Goal: Task Accomplishment & Management: Manage account settings

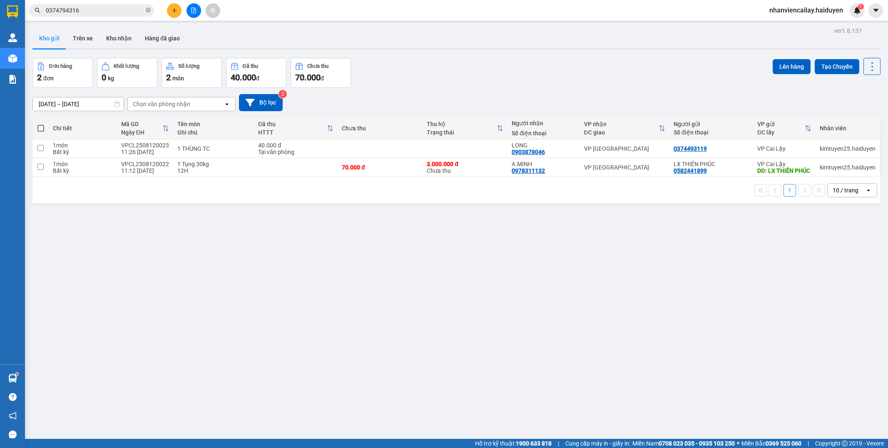
click at [109, 9] on input "0374794316" at bounding box center [95, 10] width 98 height 9
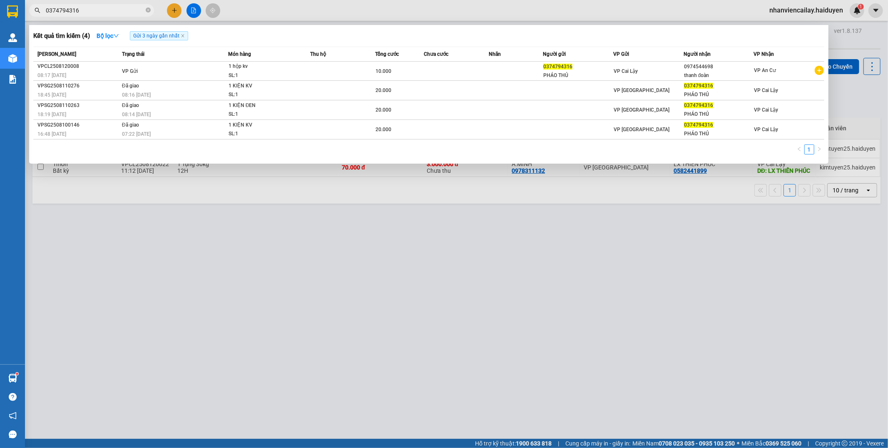
click at [109, 9] on input "0374794316" at bounding box center [95, 10] width 98 height 9
click at [618, 305] on div at bounding box center [444, 224] width 888 height 448
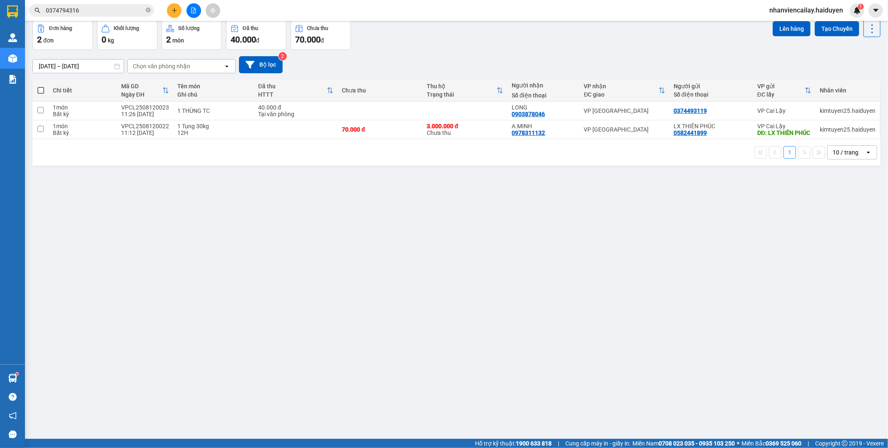
scroll to position [38, 0]
click at [116, 4] on span "0374794316" at bounding box center [91, 10] width 125 height 12
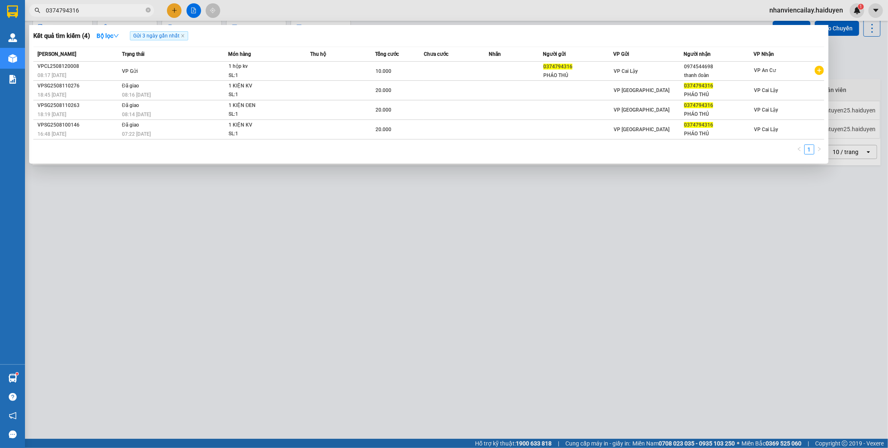
click at [116, 4] on span "0374794316" at bounding box center [91, 10] width 125 height 12
click at [115, 6] on input "0374794316" at bounding box center [95, 10] width 98 height 9
click at [112, 11] on input "0374794316" at bounding box center [95, 10] width 98 height 9
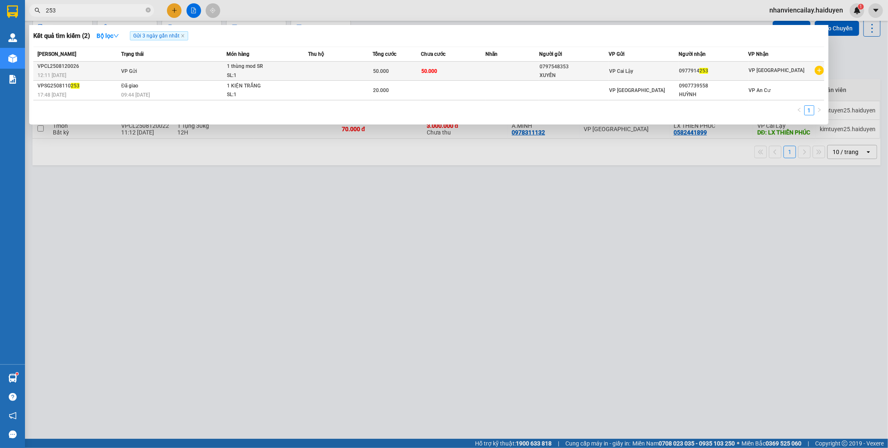
type input "253"
click at [638, 75] on div "VP Cai Lậy" at bounding box center [643, 71] width 69 height 9
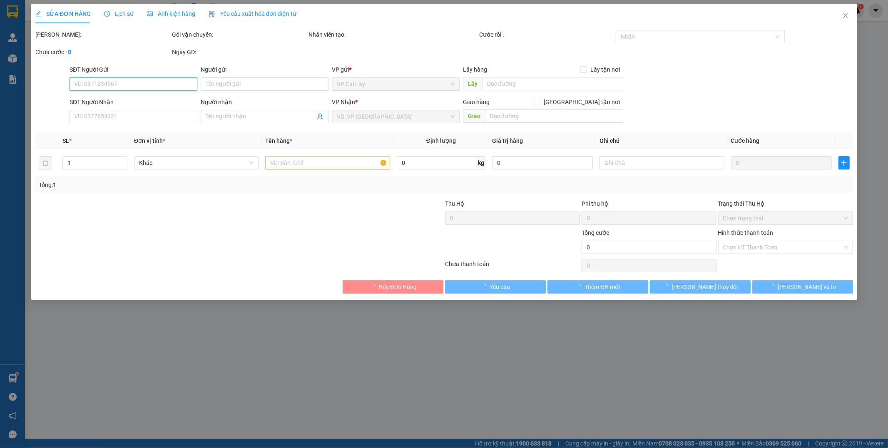
type input "0797548353"
type input "XUYẾN"
type input "0977914253"
type input "50.000"
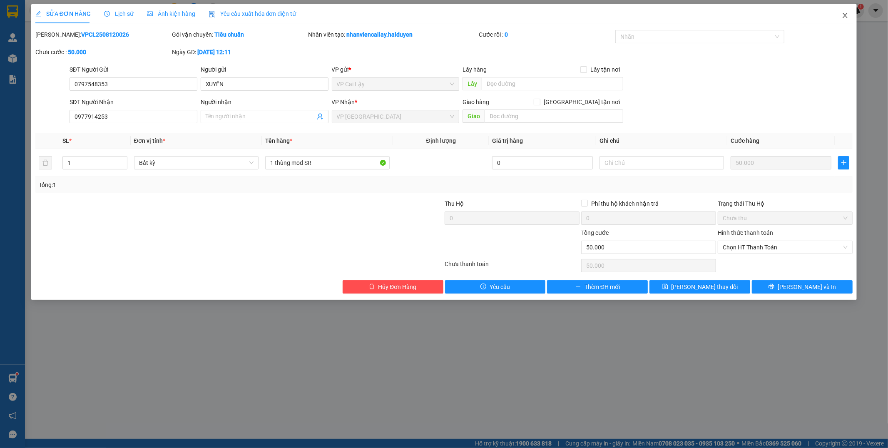
click at [844, 14] on icon "close" at bounding box center [845, 15] width 7 height 7
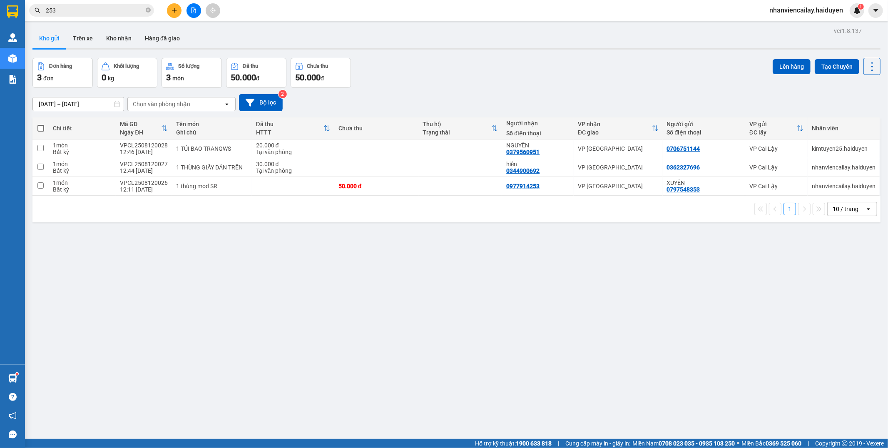
click at [706, 78] on div "Đơn hàng 3 đơn Khối lượng 0 kg Số lượng 3 món Đã thu 50.000 đ Chưa thu 50.000 đ…" at bounding box center [456, 73] width 848 height 30
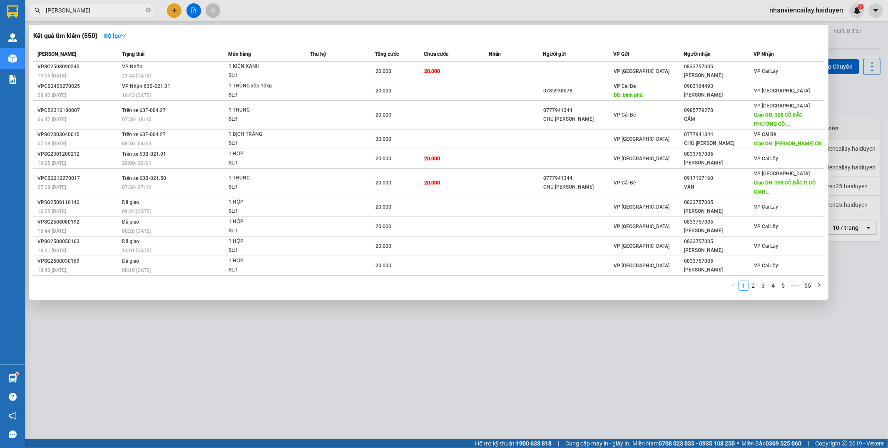
click at [115, 8] on input "hoàng long" at bounding box center [95, 10] width 98 height 9
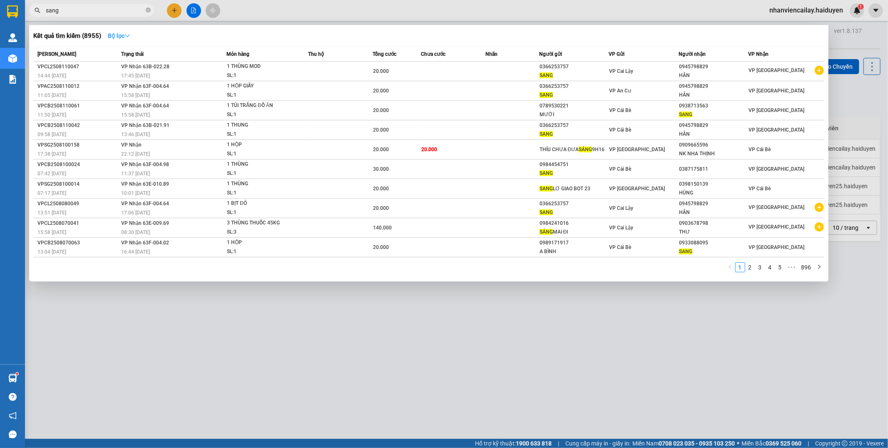
type input "sang"
click at [117, 34] on strong "Bộ lọc" at bounding box center [119, 35] width 22 height 7
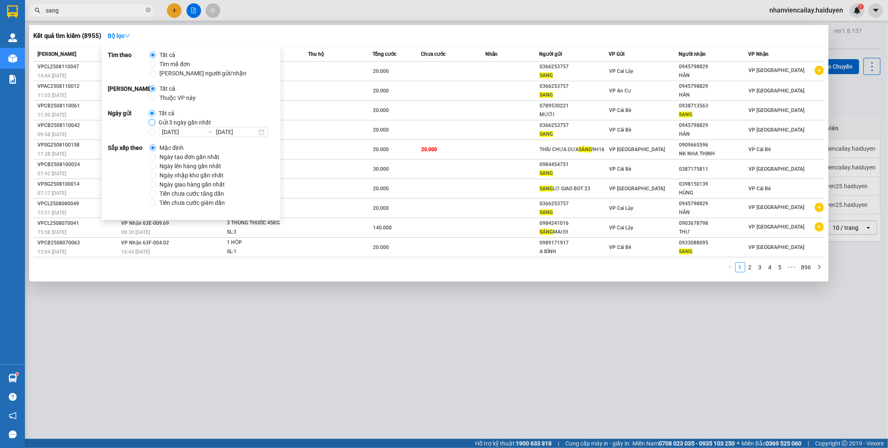
click at [151, 123] on input "Gửi 3 ngày gần nhất" at bounding box center [152, 122] width 7 height 7
radio input "true"
radio input "false"
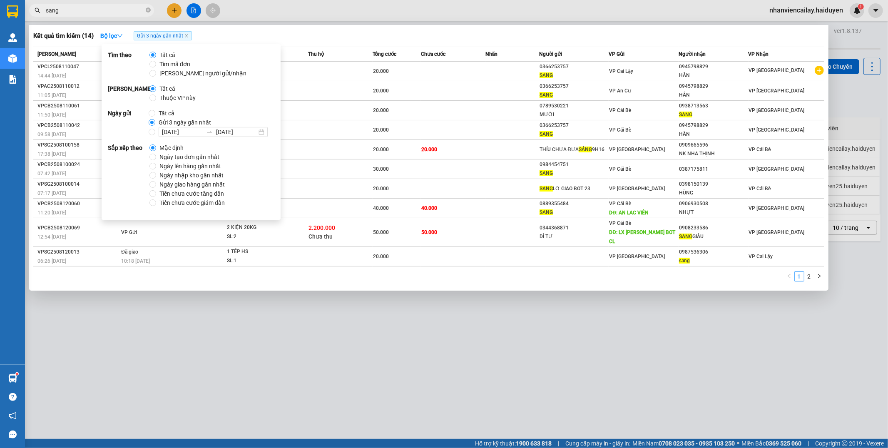
click at [486, 24] on div at bounding box center [444, 224] width 888 height 448
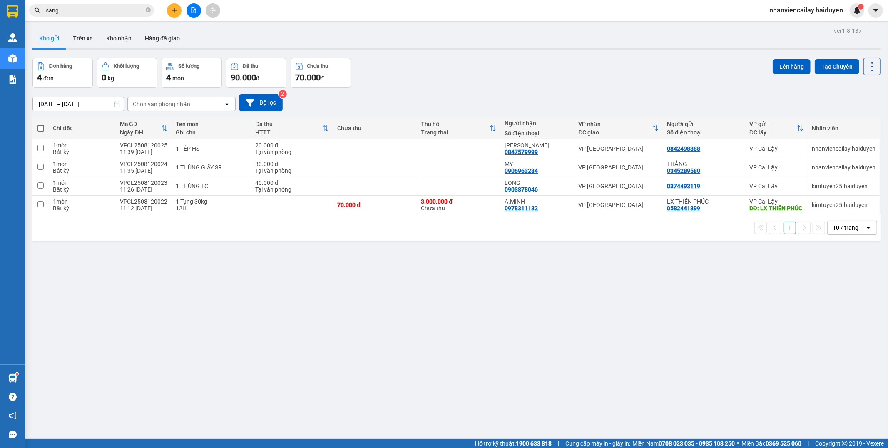
click at [134, 13] on input "sang" at bounding box center [95, 10] width 98 height 9
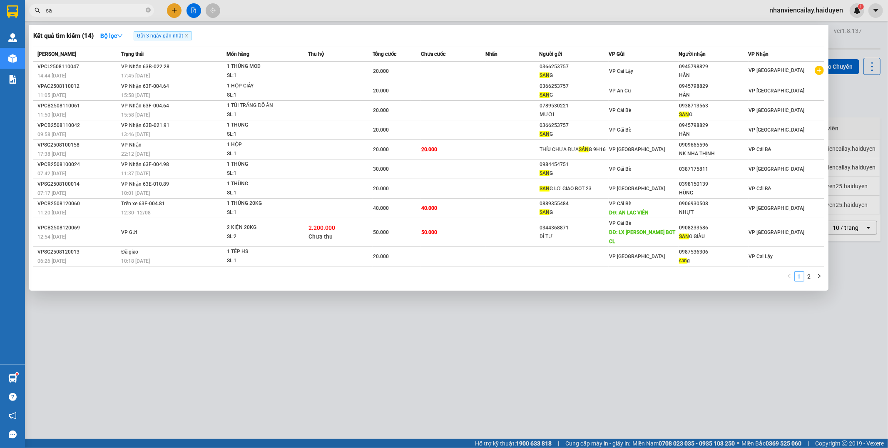
type input "s"
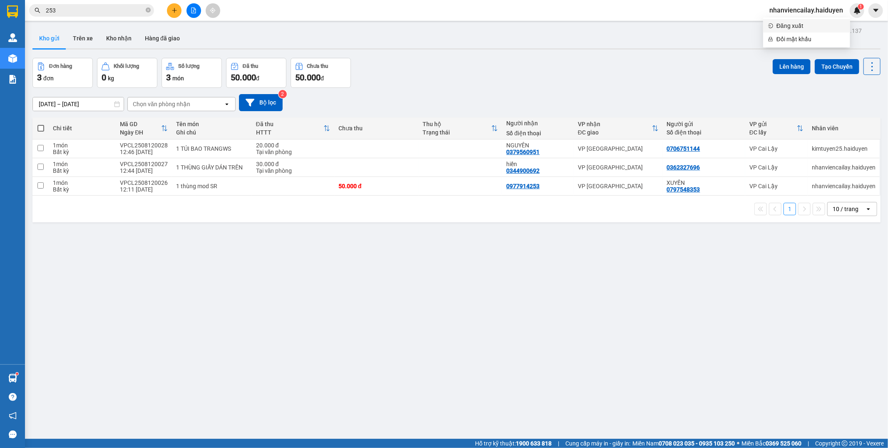
click at [797, 23] on span "Đăng xuất" at bounding box center [811, 25] width 69 height 9
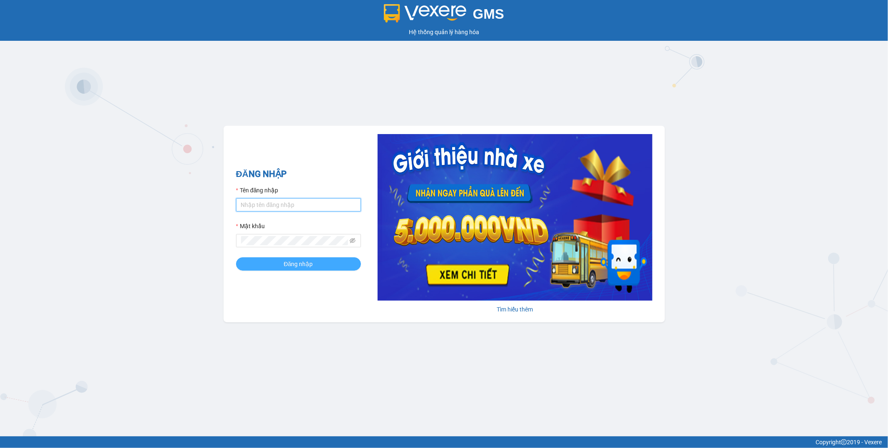
type input "lai.haiduyen"
click at [307, 265] on span "Đăng nhập" at bounding box center [298, 263] width 29 height 9
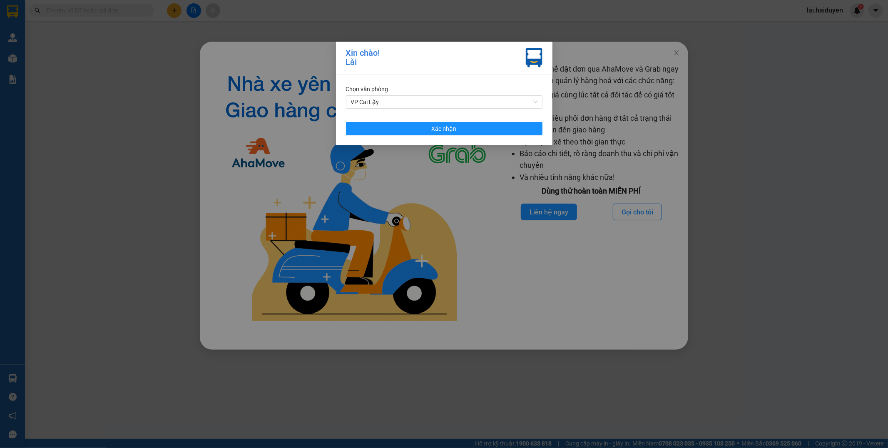
click at [550, 34] on div "Xin chào! Lài Chọn văn phòng VP Cai Lậy Xác nhận" at bounding box center [444, 224] width 888 height 448
click at [696, 51] on div "Xin chào! Lài Chọn văn phòng VP Cai Lậy Xác nhận" at bounding box center [444, 224] width 888 height 448
click at [496, 131] on button "Xác nhận" at bounding box center [444, 128] width 197 height 13
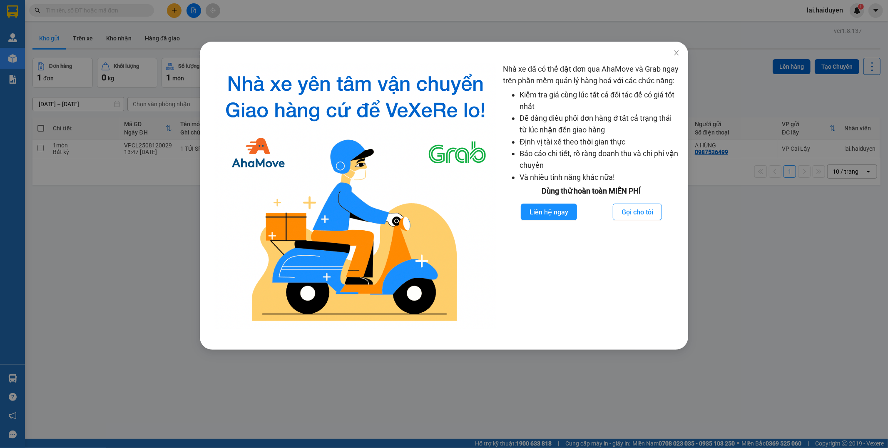
click at [455, 30] on div "Nhà xe đã có thể đặt đơn qua AhaMove và Grab ngay trên phần mềm quản lý hàng ho…" at bounding box center [444, 224] width 888 height 448
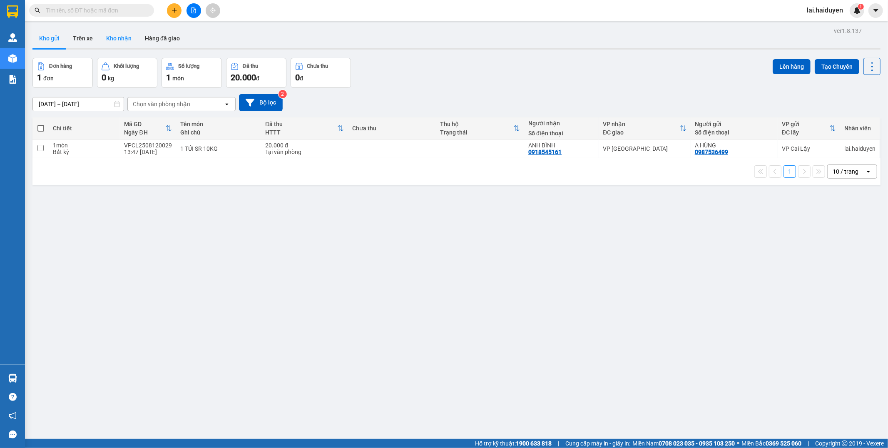
click at [105, 32] on button "Kho nhận" at bounding box center [119, 38] width 39 height 20
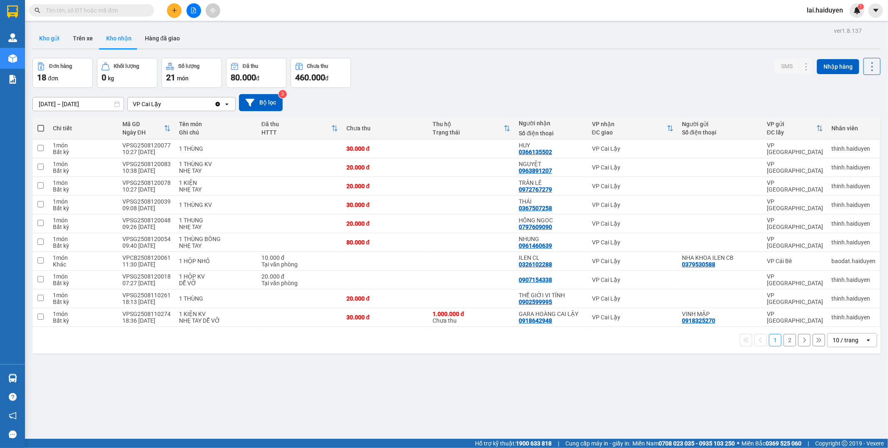
click at [42, 42] on button "Kho gửi" at bounding box center [49, 38] width 34 height 20
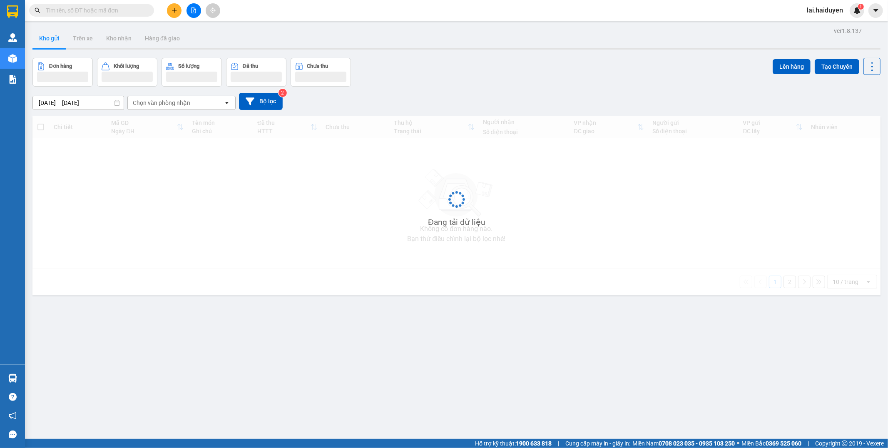
click at [42, 42] on button "Kho gửi" at bounding box center [49, 38] width 34 height 20
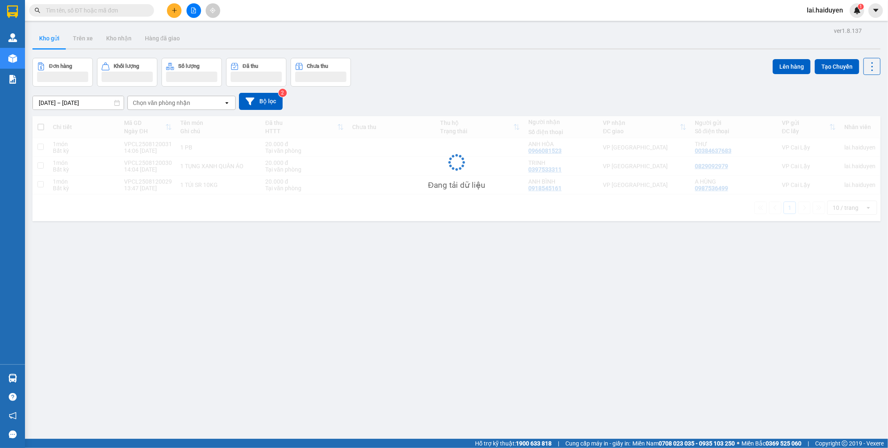
click at [42, 42] on button "Kho gửi" at bounding box center [49, 38] width 34 height 20
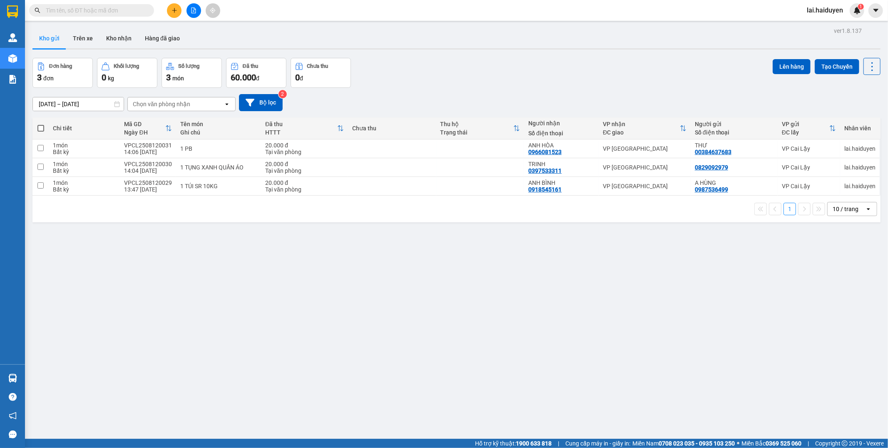
click at [42, 42] on button "Kho gửi" at bounding box center [49, 38] width 34 height 20
click at [120, 42] on button "Kho nhận" at bounding box center [119, 38] width 39 height 20
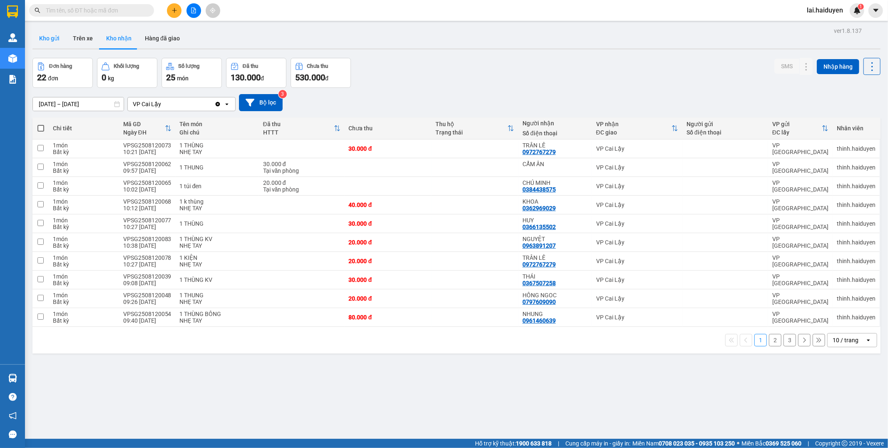
click at [52, 40] on button "Kho gửi" at bounding box center [49, 38] width 34 height 20
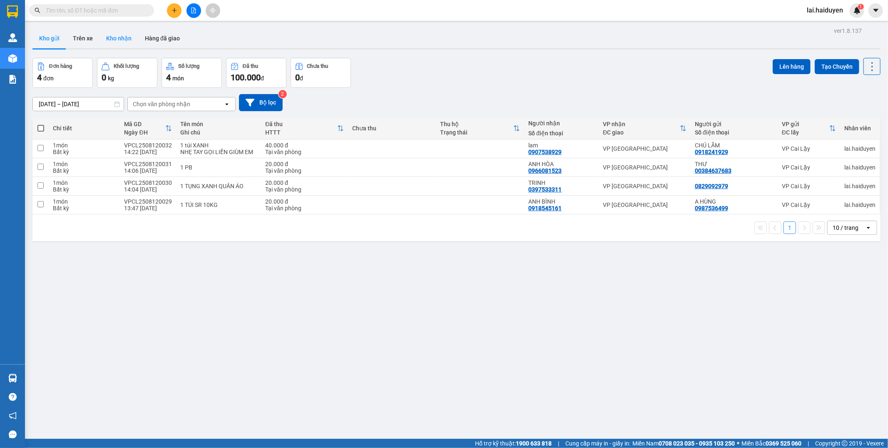
click at [128, 33] on button "Kho nhận" at bounding box center [119, 38] width 39 height 20
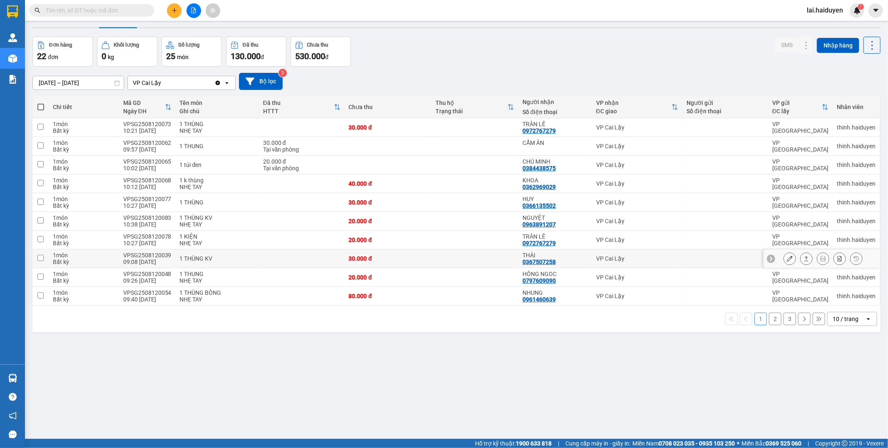
scroll to position [38, 0]
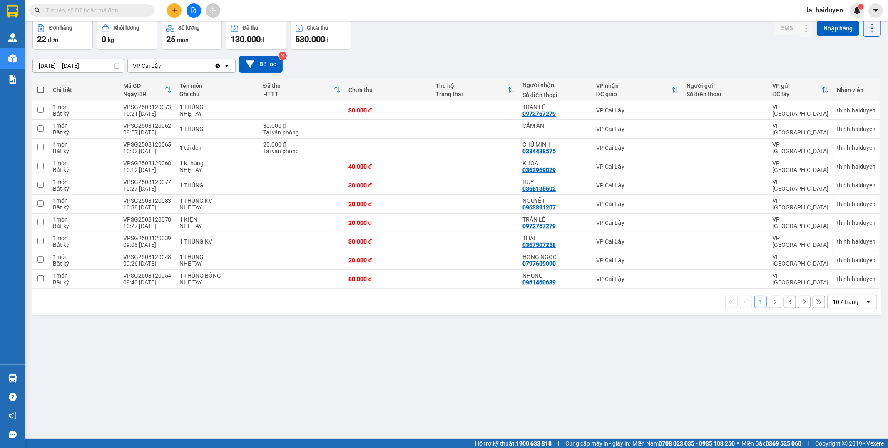
click at [838, 302] on div "10 / trang" at bounding box center [846, 302] width 26 height 8
click at [845, 399] on span "100 / trang" at bounding box center [841, 395] width 30 height 8
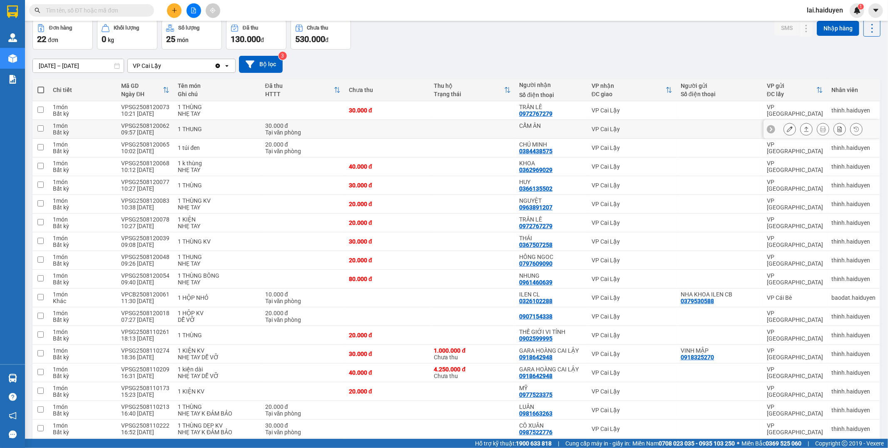
scroll to position [0, 0]
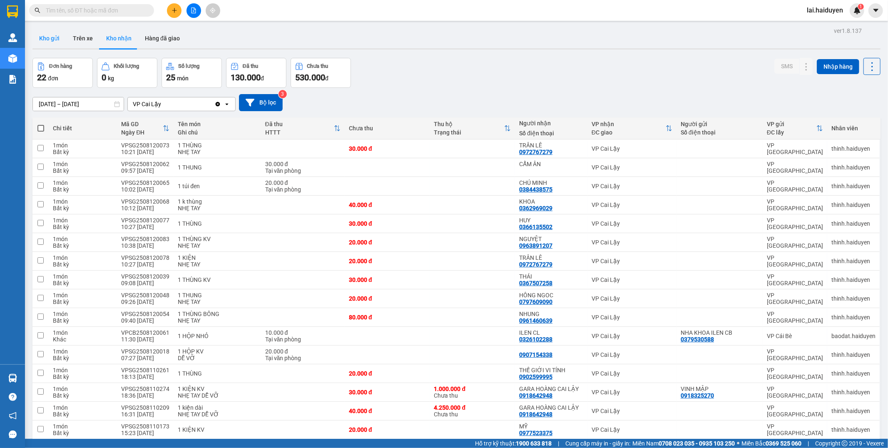
click at [50, 37] on button "Kho gửi" at bounding box center [49, 38] width 34 height 20
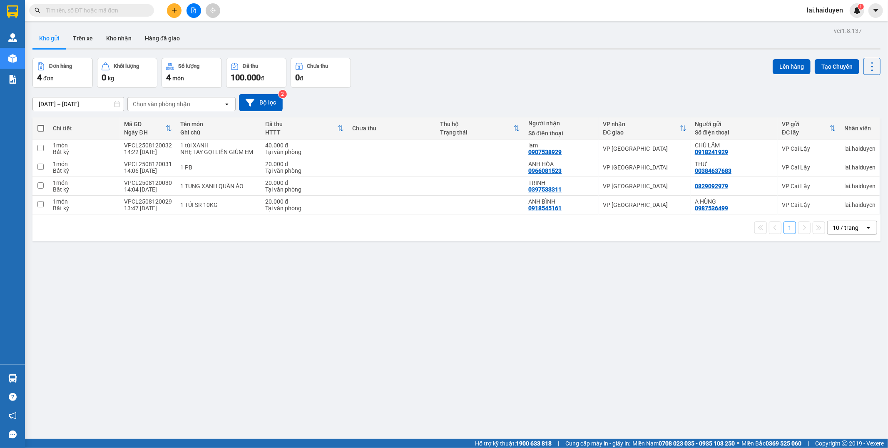
click at [433, 72] on div "Đơn hàng 4 đơn Khối lượng 0 kg Số lượng 4 món Đã thu 100.000 đ Chưa thu 0 đ Lên…" at bounding box center [456, 73] width 848 height 30
click at [389, 56] on div "ver 1.8.137 Kho gửi Trên xe Kho nhận Hàng đã giao Đơn hàng 4 đơn Khối lượng 0 k…" at bounding box center [456, 249] width 855 height 448
click at [108, 40] on button "Kho nhận" at bounding box center [119, 38] width 39 height 20
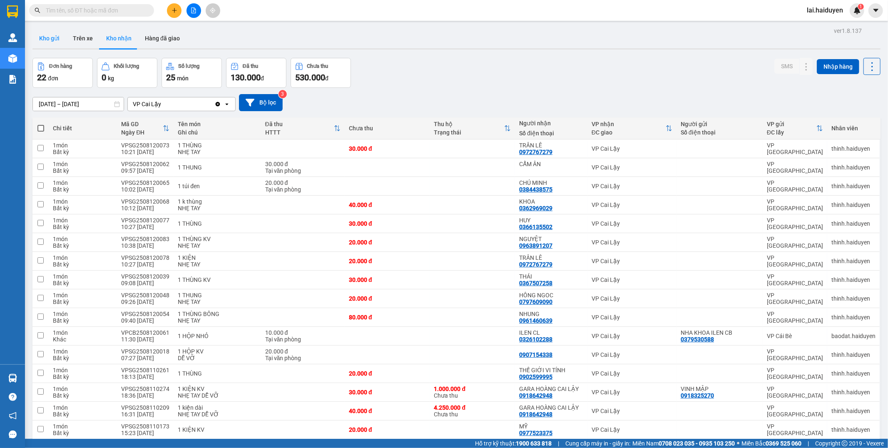
click at [52, 43] on button "Kho gửi" at bounding box center [49, 38] width 34 height 20
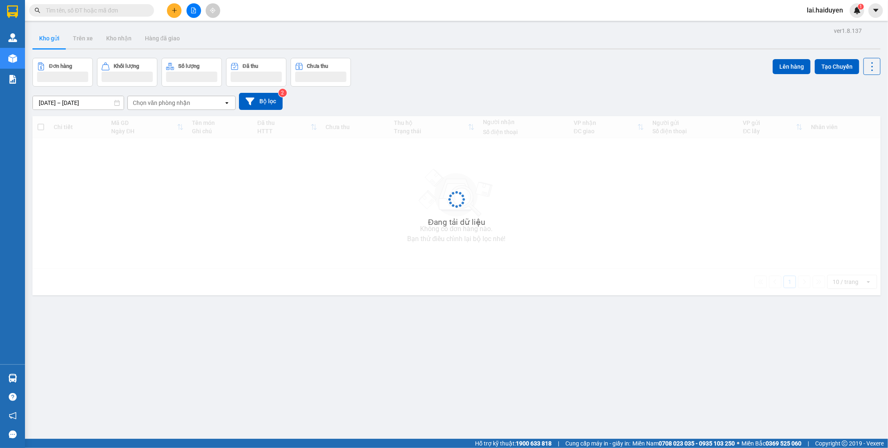
click at [52, 43] on button "Kho gửi" at bounding box center [49, 38] width 34 height 20
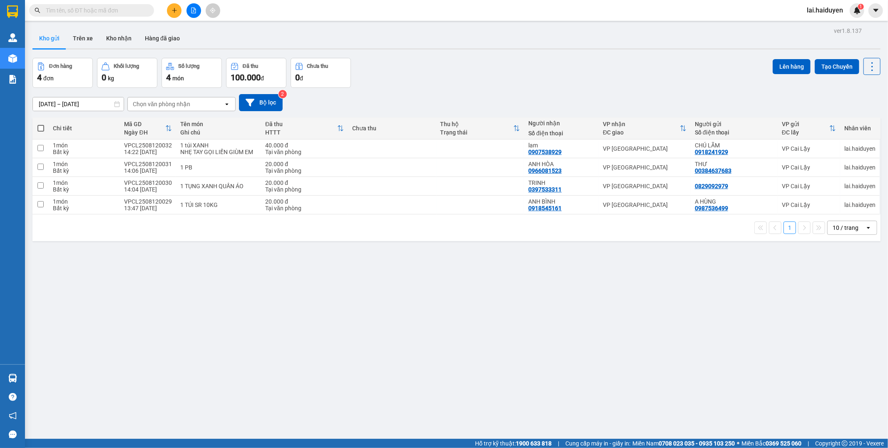
click at [52, 43] on button "Kho gửi" at bounding box center [49, 38] width 34 height 20
click at [421, 67] on div "Đơn hàng 4 đơn Khối lượng 0 kg Số lượng 4 món Đã thu 100.000 đ Chưa thu 0 đ Lên…" at bounding box center [456, 73] width 848 height 30
click at [423, 71] on div "Đơn hàng 4 đơn Khối lượng 0 kg Số lượng 4 món Đã thu 100.000 đ Chưa thu 0 đ Lên…" at bounding box center [456, 73] width 848 height 30
click at [121, 47] on button "Kho nhận" at bounding box center [119, 38] width 39 height 20
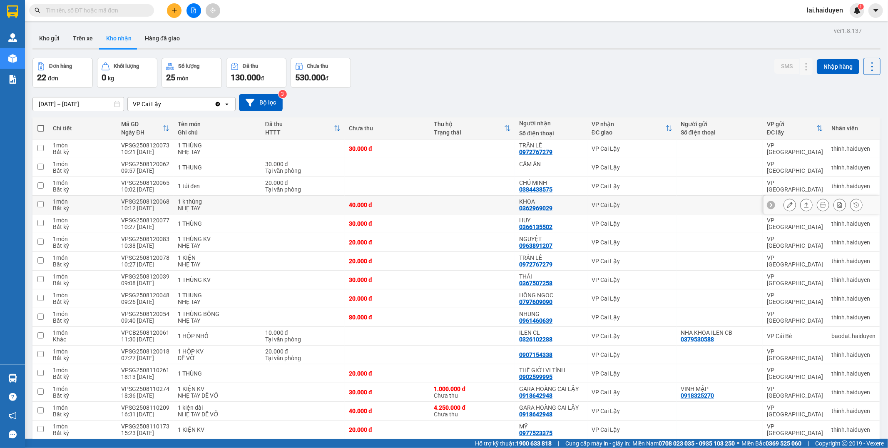
click at [468, 205] on td at bounding box center [472, 205] width 85 height 19
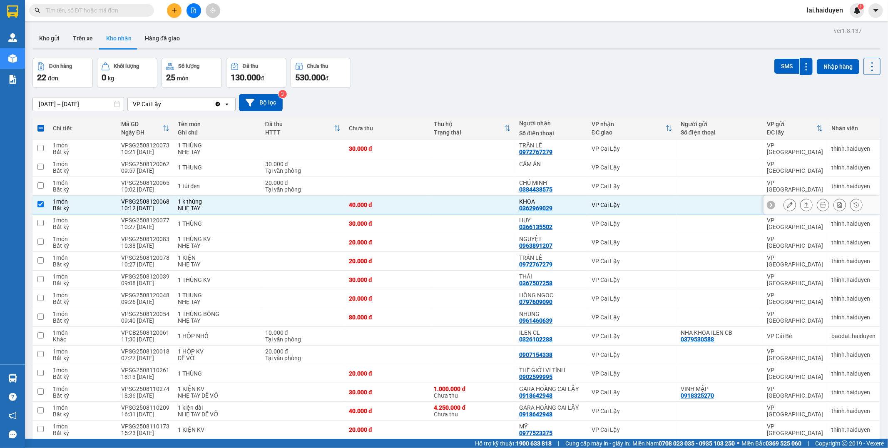
click at [487, 205] on td at bounding box center [472, 205] width 85 height 19
checkbox input "false"
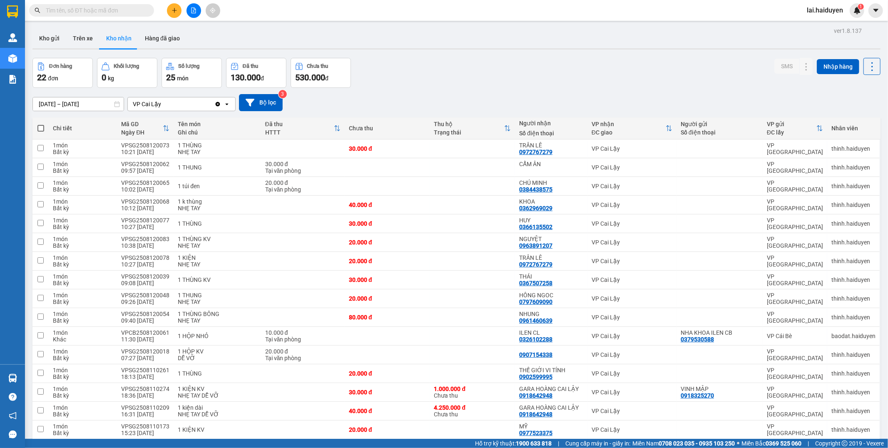
click at [437, 80] on div "Đơn hàng 22 đơn Khối lượng 0 kg Số lượng 25 món Đã thu 130.000 đ Chưa thu 530.0…" at bounding box center [456, 73] width 848 height 30
click at [48, 40] on button "Kho gửi" at bounding box center [49, 38] width 34 height 20
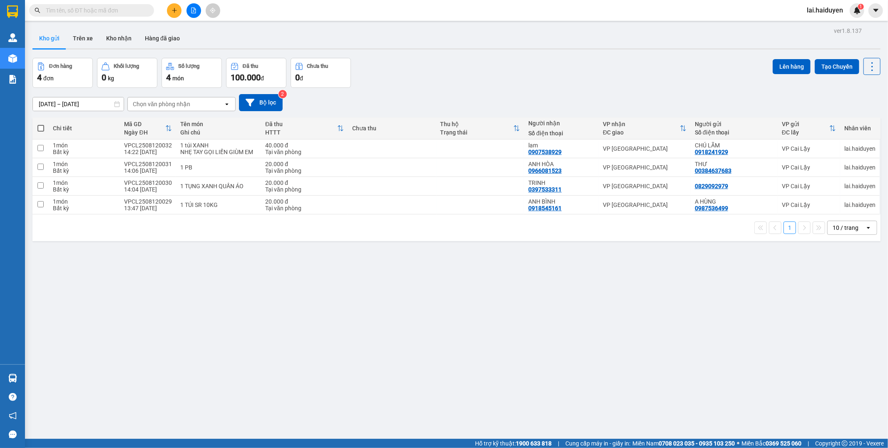
click at [453, 54] on div "ver 1.8.137 Kho gửi Trên xe Kho nhận Hàng đã giao Đơn hàng 4 đơn Khối lượng 0 k…" at bounding box center [456, 249] width 855 height 448
click at [556, 56] on div "ver 1.8.137 Kho gửi Trên xe Kho nhận Hàng đã giao Đơn hàng 4 đơn Khối lượng 0 k…" at bounding box center [456, 249] width 855 height 448
click at [123, 49] on div at bounding box center [456, 48] width 848 height 1
click at [117, 37] on button "Kho nhận" at bounding box center [119, 38] width 39 height 20
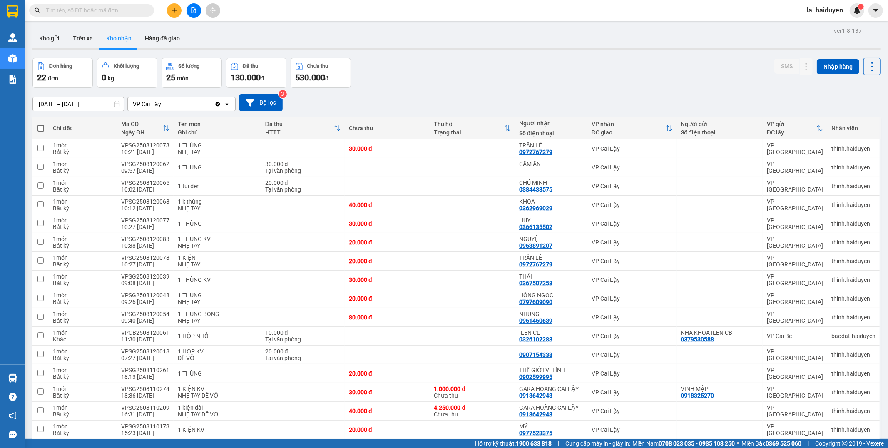
click at [99, 10] on input "text" at bounding box center [95, 10] width 98 height 9
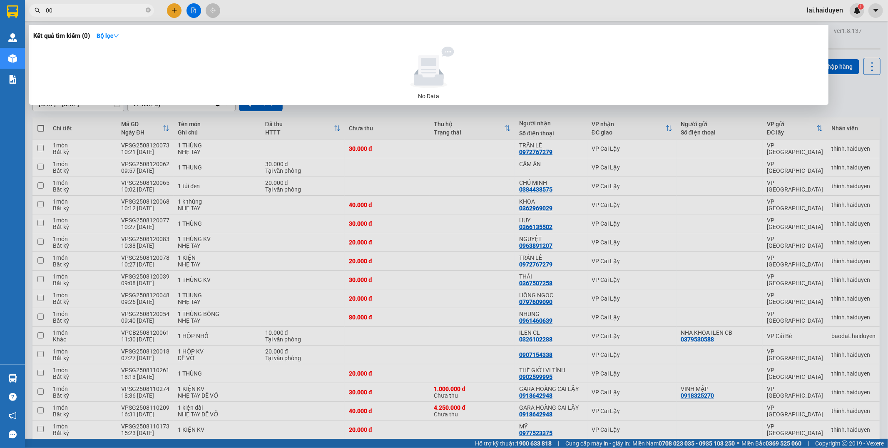
type input "0"
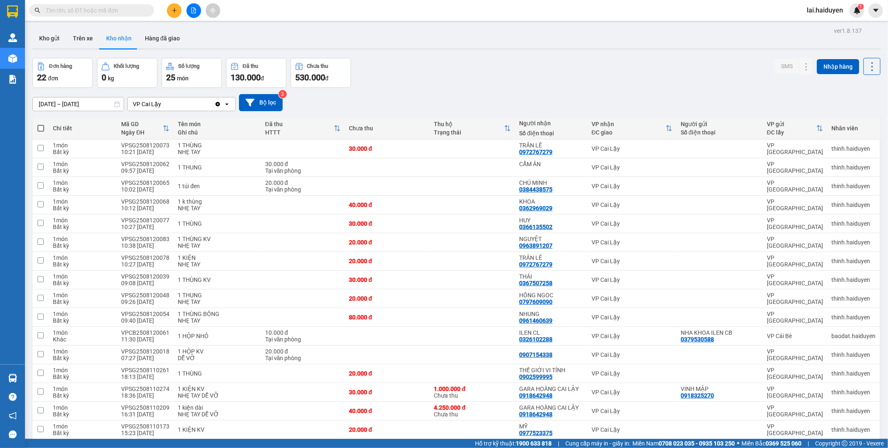
type input "0"
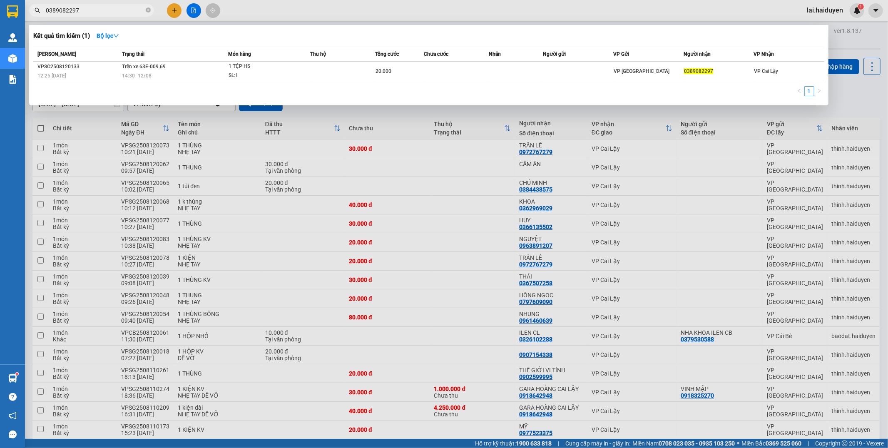
click at [98, 10] on input "0389082297" at bounding box center [95, 10] width 98 height 9
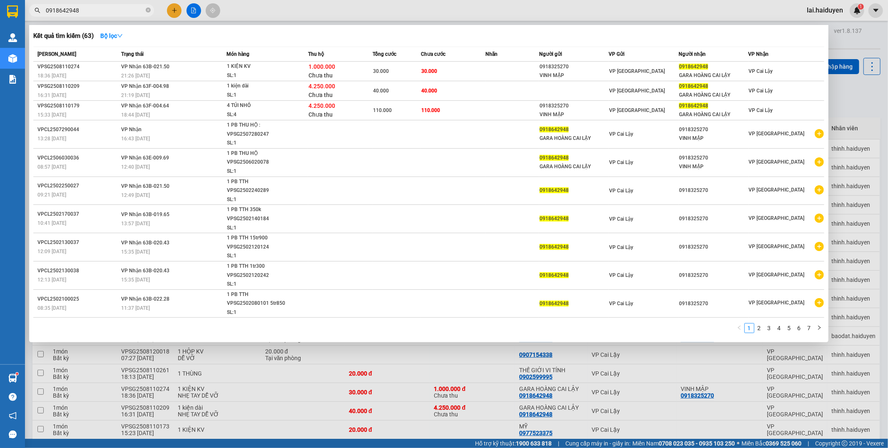
type input "0918642948"
click at [96, 4] on span "0918642948" at bounding box center [91, 10] width 125 height 12
click at [100, 8] on input "0918642948" at bounding box center [95, 10] width 98 height 9
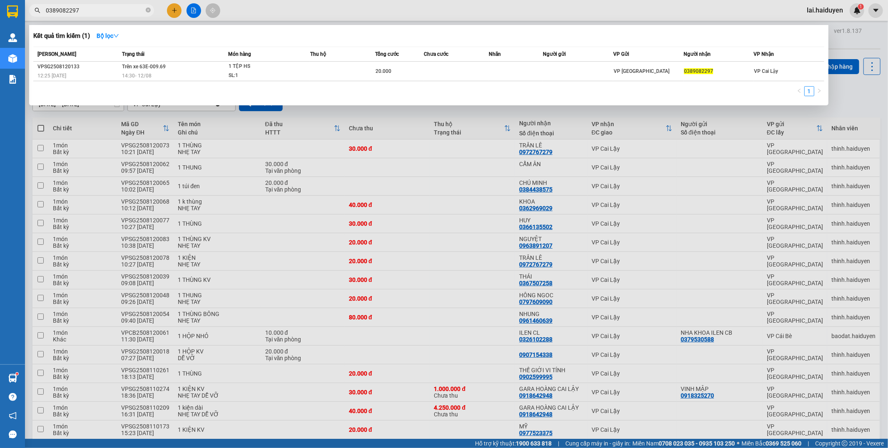
type input "0389082297"
click at [284, 14] on div at bounding box center [444, 224] width 888 height 448
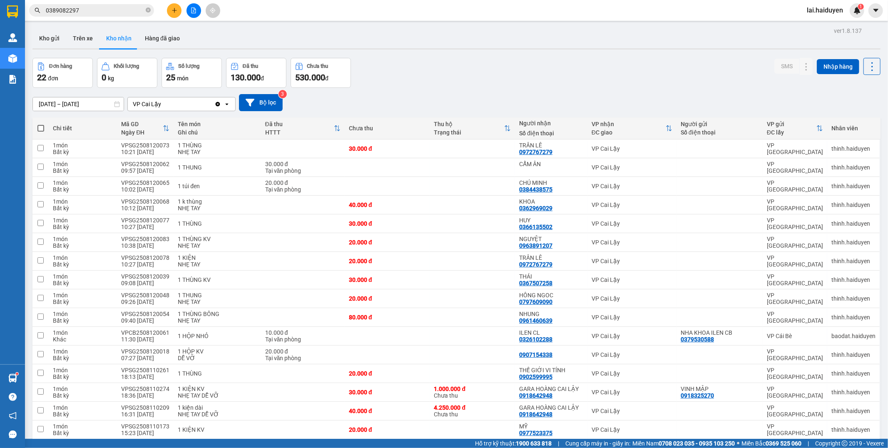
click at [107, 17] on div "Kết quả tìm kiếm ( 1 ) Bộ lọc Mã ĐH Trạng thái Món hàng Thu hộ Tổng cước Chưa c…" at bounding box center [81, 10] width 162 height 15
click at [111, 10] on input "0389082297" at bounding box center [95, 10] width 98 height 9
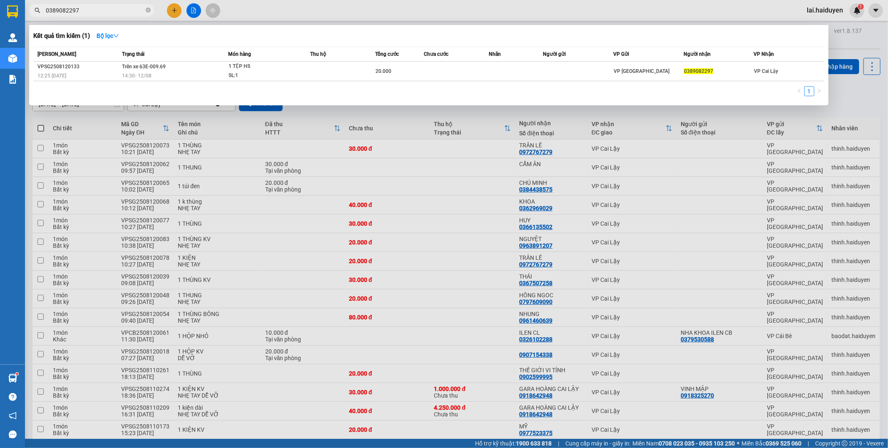
click at [235, 17] on div at bounding box center [444, 224] width 888 height 448
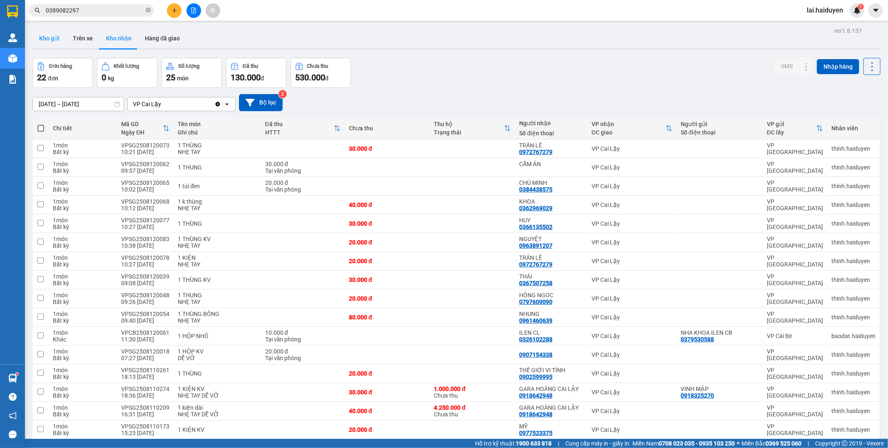
click at [46, 43] on button "Kho gửi" at bounding box center [49, 38] width 34 height 20
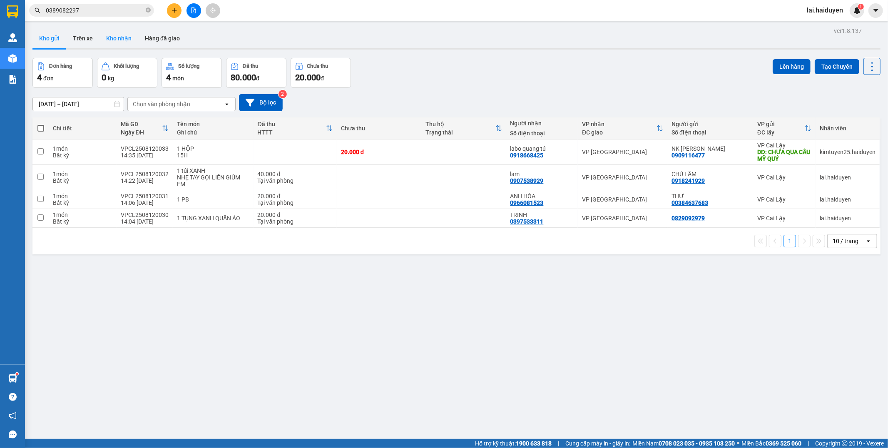
click at [107, 35] on button "Kho nhận" at bounding box center [119, 38] width 39 height 20
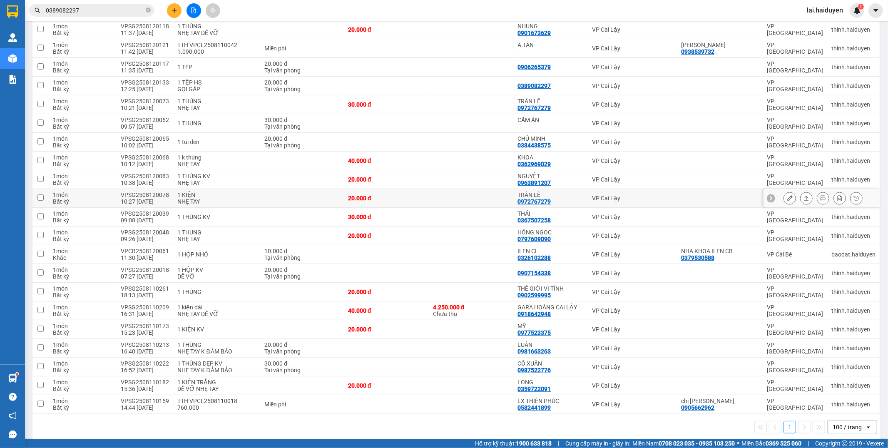
scroll to position [204, 0]
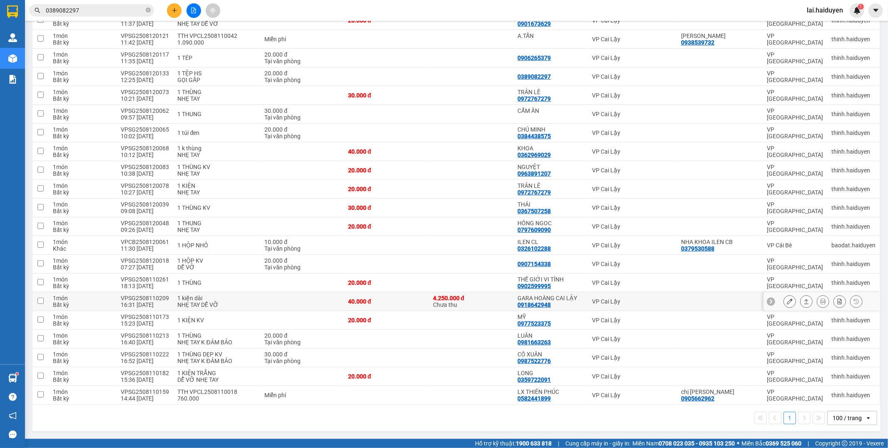
click at [494, 305] on div "4.250.000 đ Chưa thu" at bounding box center [471, 301] width 77 height 13
checkbox input "true"
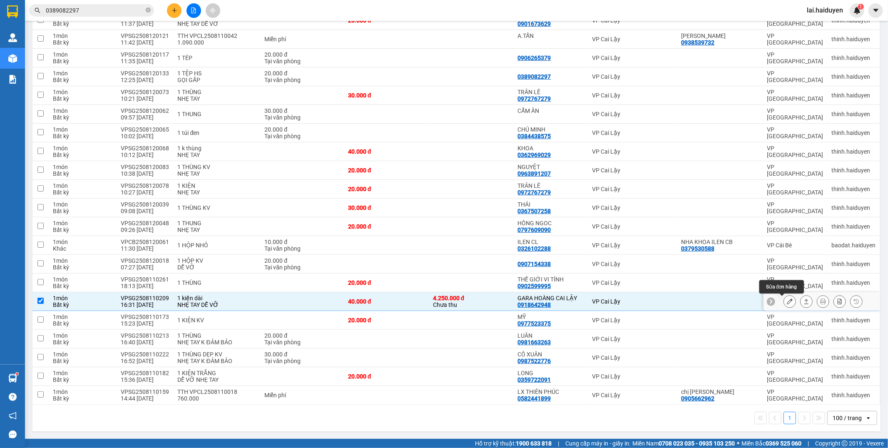
click at [787, 299] on icon at bounding box center [790, 302] width 6 height 6
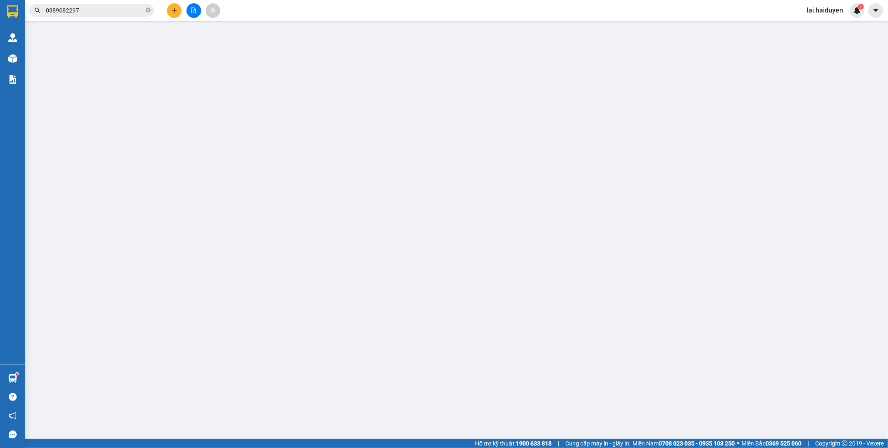
type input "0918642948"
type input "GARA HOÀNG CAI LẬY"
type input "4.250.000"
type input "40.000"
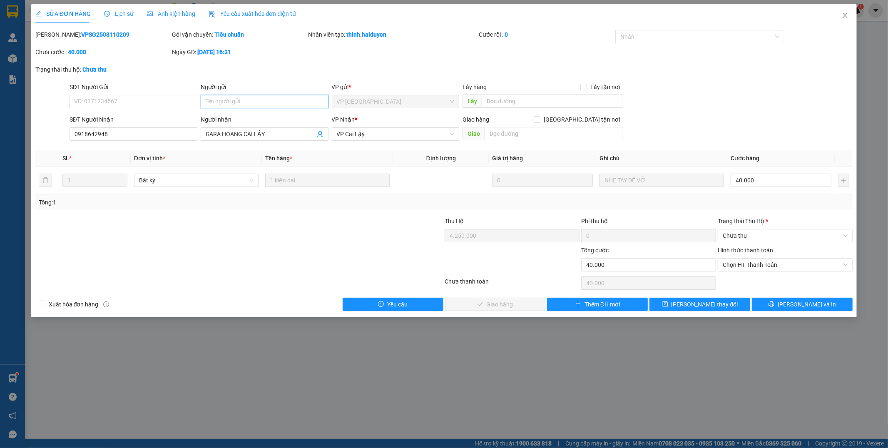
click at [269, 97] on input "Người gửi" at bounding box center [265, 101] width 128 height 13
type input "d"
type input "đơn này k thu hộ, đã xn ng gửi"
click at [695, 309] on button "[PERSON_NAME] thay đổi" at bounding box center [700, 304] width 101 height 13
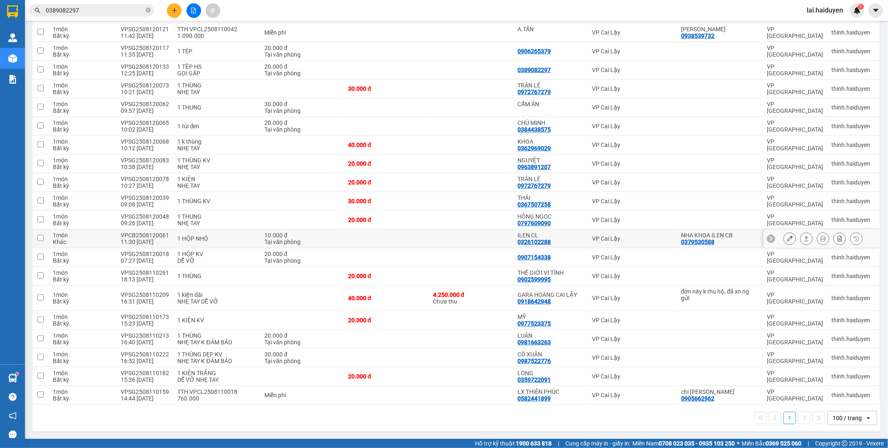
scroll to position [210, 0]
click at [657, 296] on div "VP Cai Lậy" at bounding box center [632, 298] width 81 height 7
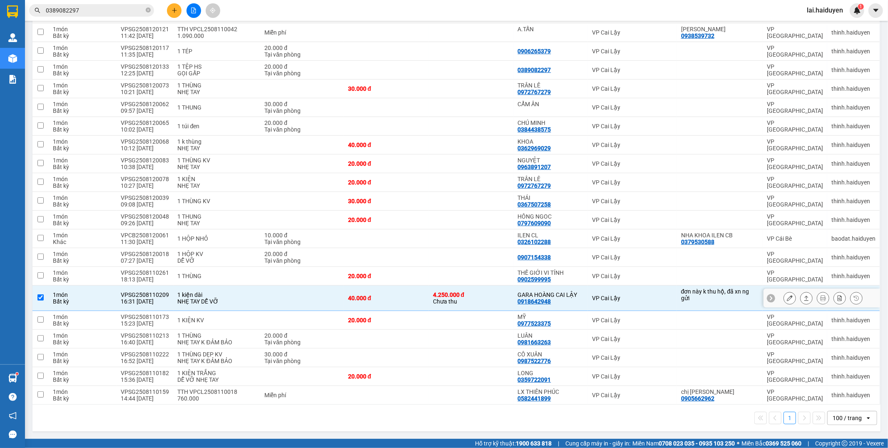
click at [136, 294] on div "VPSG2508110209" at bounding box center [145, 295] width 48 height 7
checkbox input "true"
copy div "VPSG2508110209"
click at [117, 11] on input "0389082297" at bounding box center [95, 10] width 98 height 9
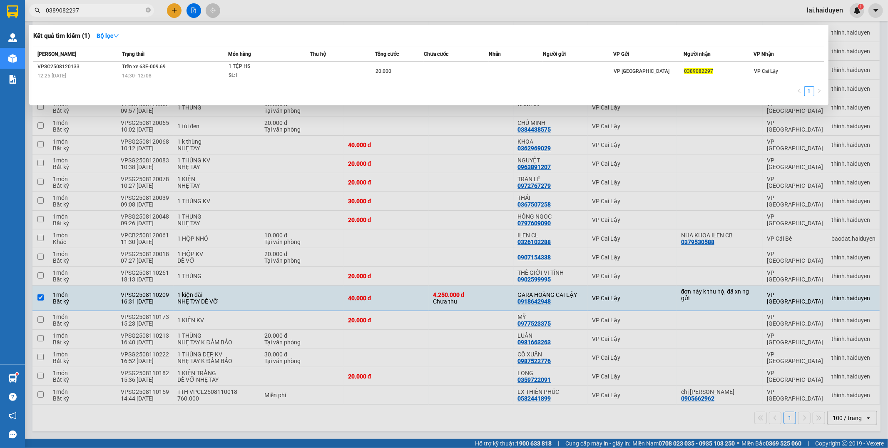
click at [117, 11] on input "0389082297" at bounding box center [95, 10] width 98 height 9
paste input "VPSG2508110209"
type input "VPSG2508110209"
click at [69, 14] on input "VPSG2508110209" at bounding box center [95, 10] width 98 height 9
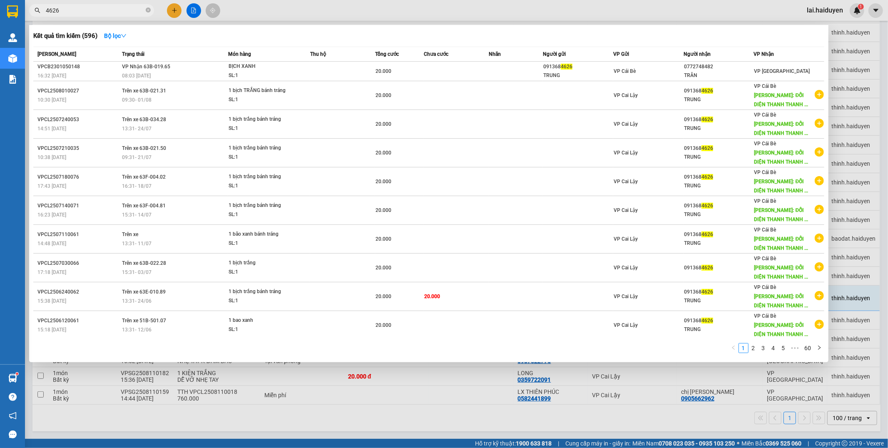
type input "4626"
click at [147, 9] on icon "close-circle" at bounding box center [148, 9] width 5 height 5
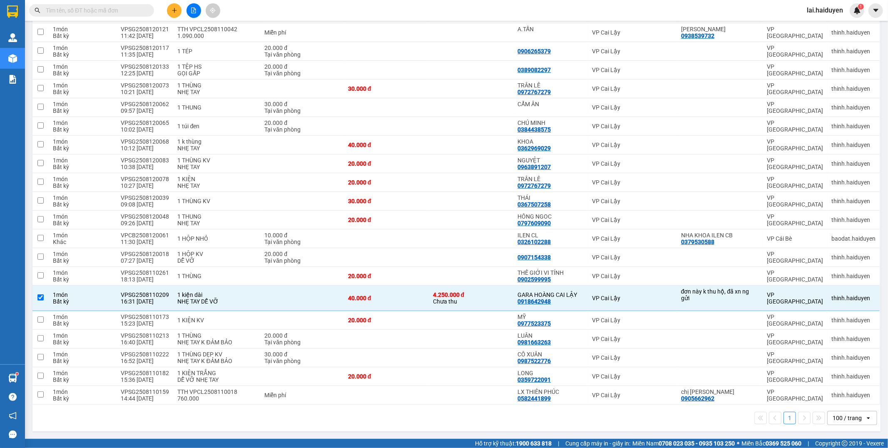
click at [142, 12] on input "text" at bounding box center [95, 10] width 98 height 9
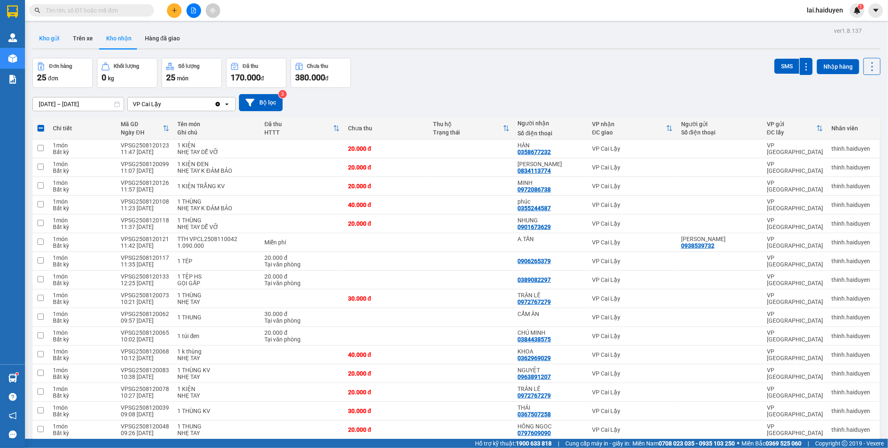
click at [56, 36] on button "Kho gửi" at bounding box center [49, 38] width 34 height 20
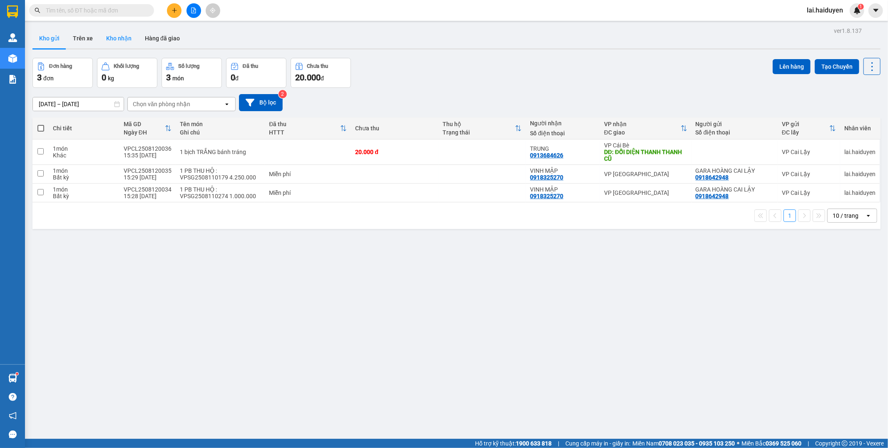
click at [118, 39] on button "Kho nhận" at bounding box center [119, 38] width 39 height 20
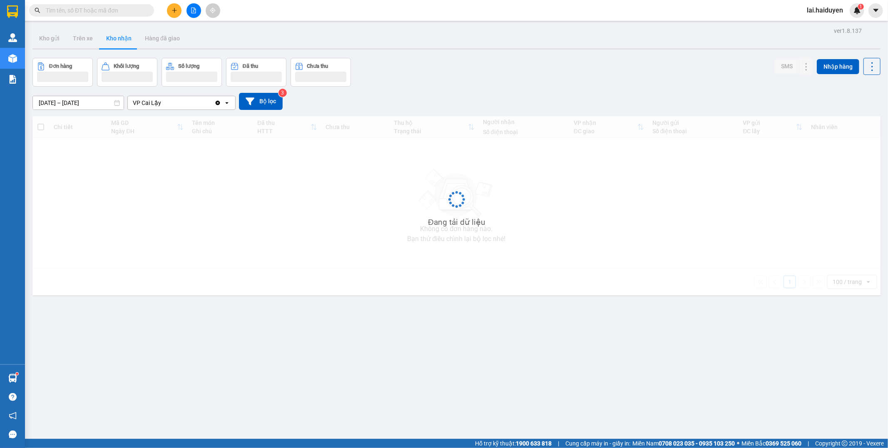
click at [118, 39] on button "Kho nhận" at bounding box center [119, 38] width 39 height 20
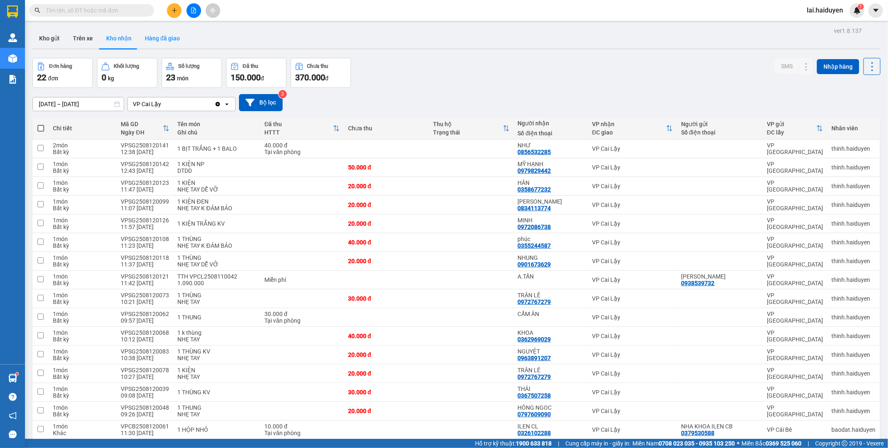
click at [173, 44] on button "Hàng đã giao" at bounding box center [162, 38] width 48 height 20
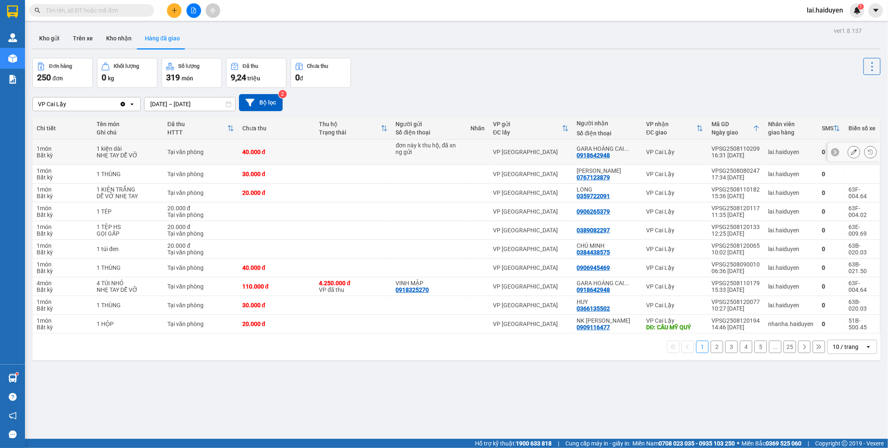
click at [351, 148] on td at bounding box center [353, 152] width 77 height 25
click at [868, 152] on icon at bounding box center [871, 152] width 6 height 6
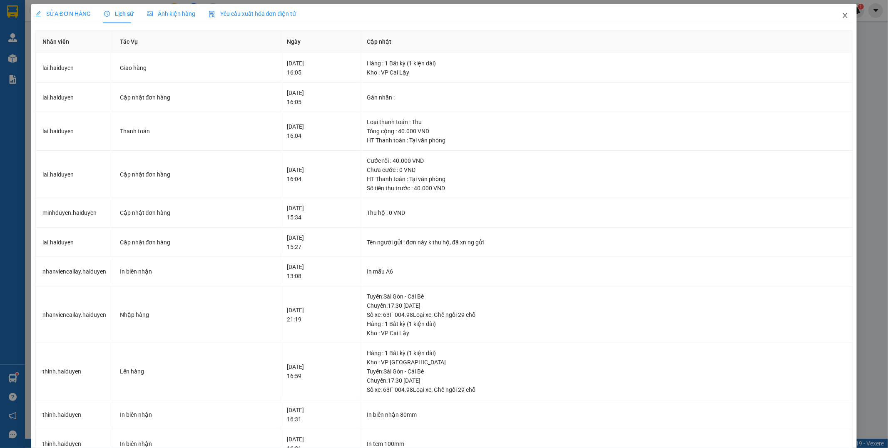
click at [843, 14] on icon "close" at bounding box center [845, 15] width 5 height 5
